Goal: Task Accomplishment & Management: Use online tool/utility

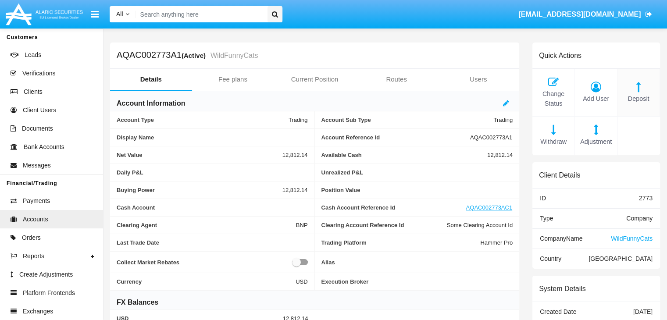
click at [638, 99] on span "Deposit" at bounding box center [638, 99] width 33 height 10
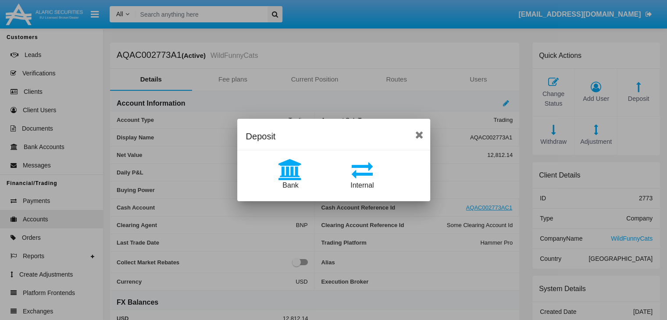
click at [362, 185] on span "Internal" at bounding box center [361, 185] width 23 height 7
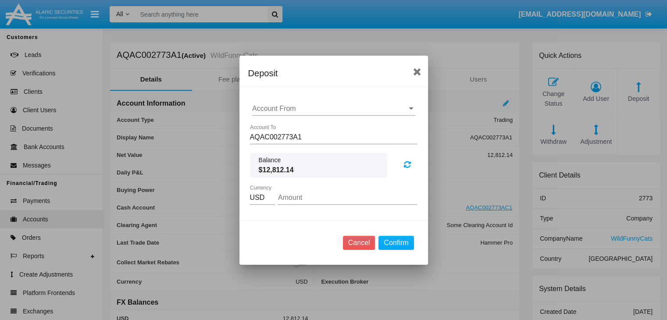
click at [333, 108] on input "Account From" at bounding box center [333, 109] width 163 height 8
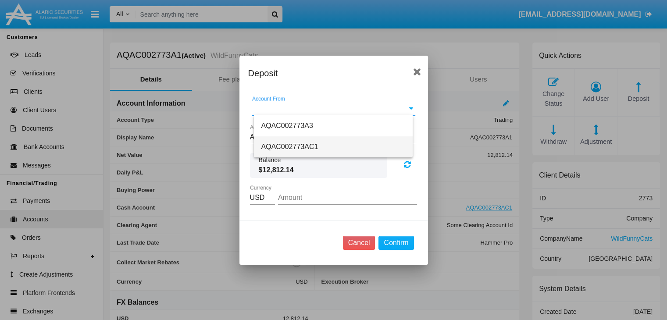
click at [288, 147] on span "AQAC002773AC1" at bounding box center [289, 146] width 57 height 7
type input "AQAC002773AC1"
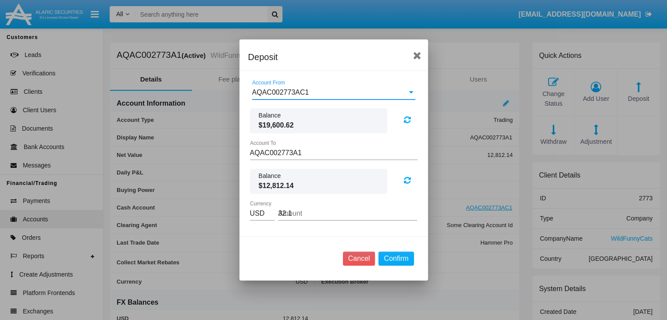
type input "32.12"
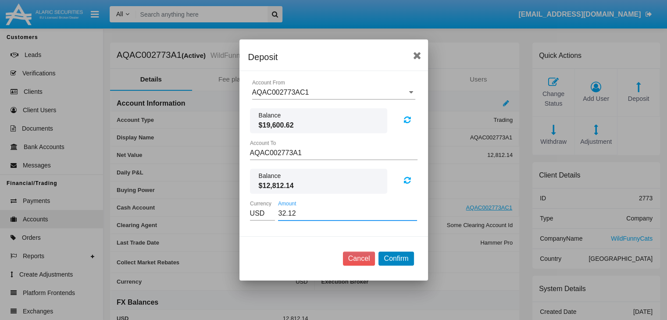
click at [396, 258] on button "Confirm" at bounding box center [396, 259] width 35 height 14
